Goal: Communication & Community: Ask a question

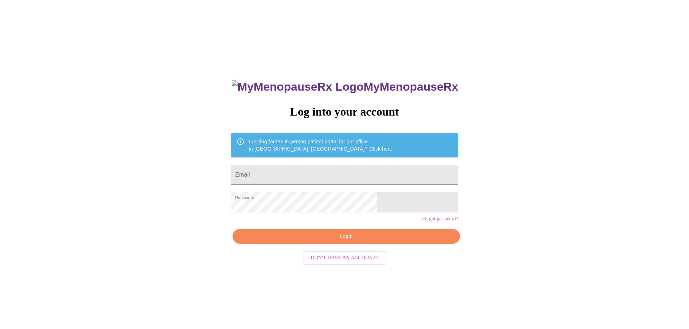
click at [293, 172] on input "Email" at bounding box center [344, 175] width 227 height 20
type input "[EMAIL_ADDRESS][DOMAIN_NAME]"
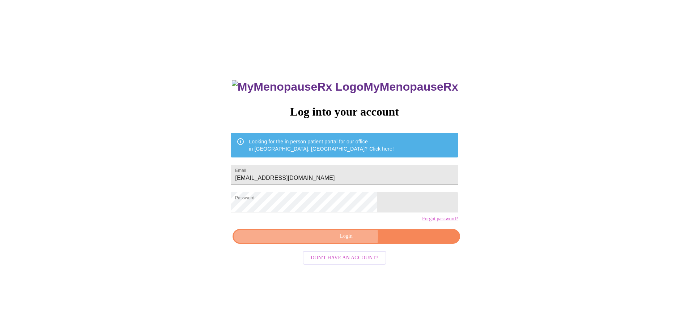
click at [338, 241] on span "Login" at bounding box center [346, 236] width 210 height 9
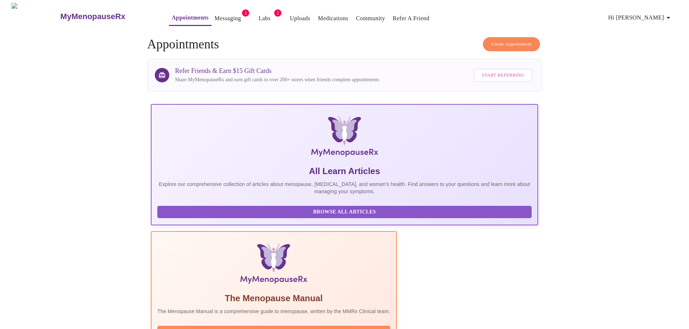
click at [220, 13] on link "Messaging" at bounding box center [227, 18] width 26 height 10
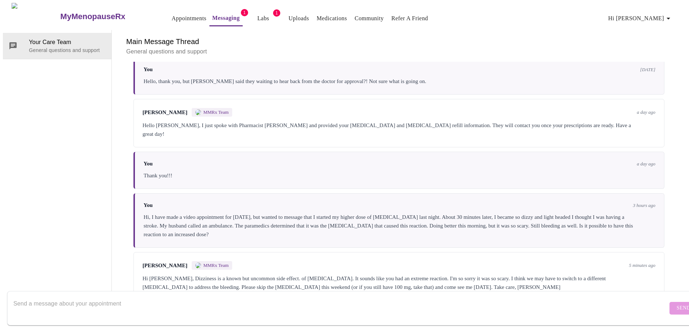
scroll to position [399, 0]
click at [30, 297] on textarea "Send a message about your appointment" at bounding box center [340, 308] width 654 height 23
type textarea "Is it ok if the appointment is a video call?"
click at [669, 303] on button "Send" at bounding box center [683, 308] width 28 height 13
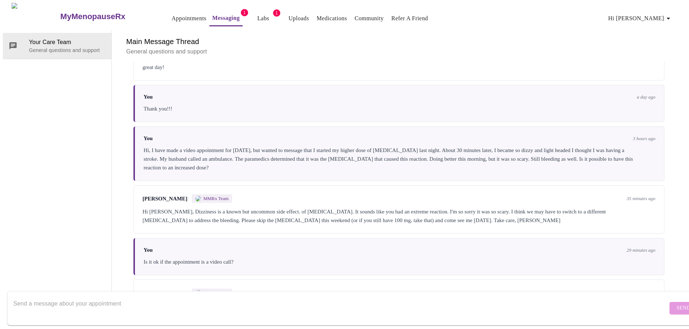
scroll to position [416, 0]
